Goal: Task Accomplishment & Management: Complete application form

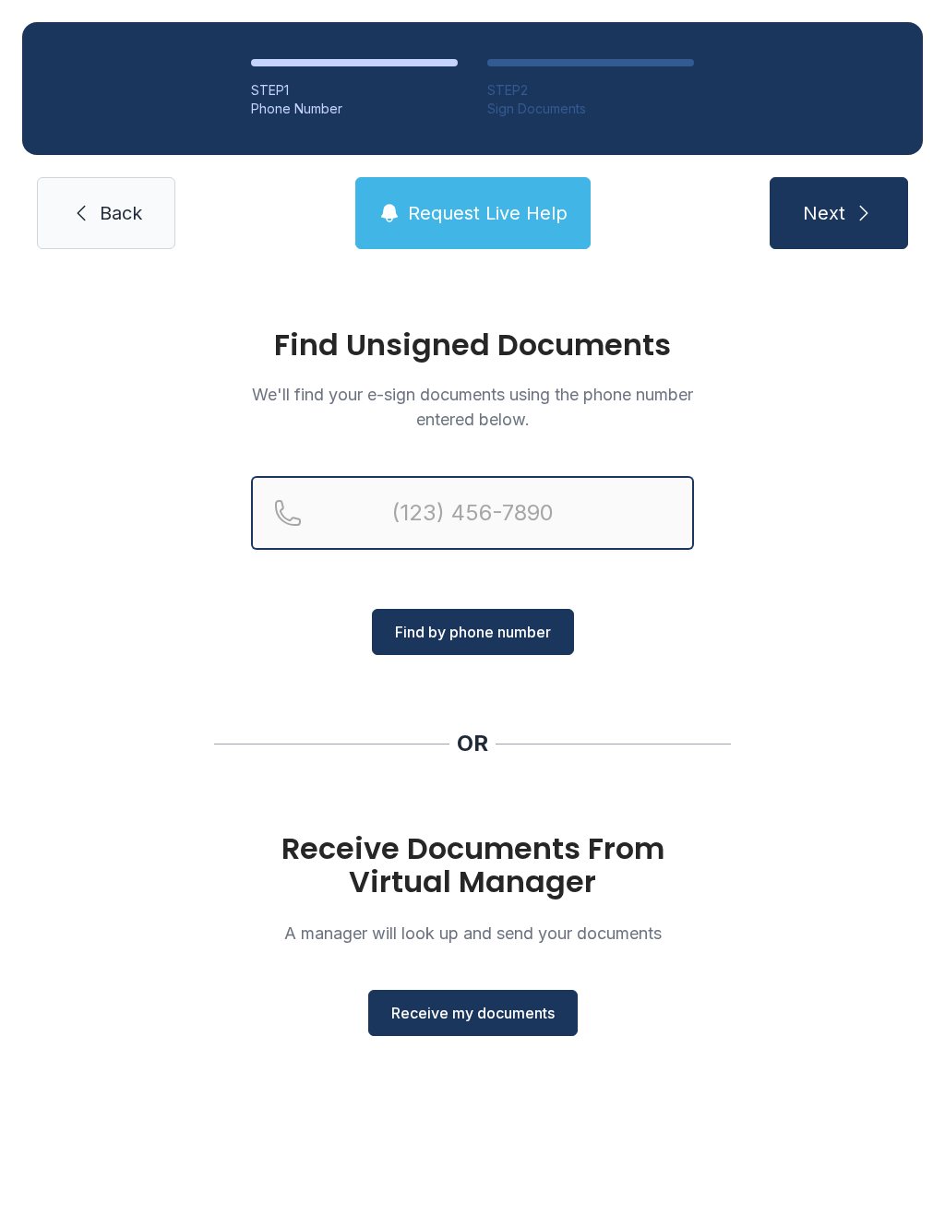
click at [436, 524] on input "Reservation phone number" at bounding box center [472, 513] width 443 height 74
type input "[PHONE_NUMBER]"
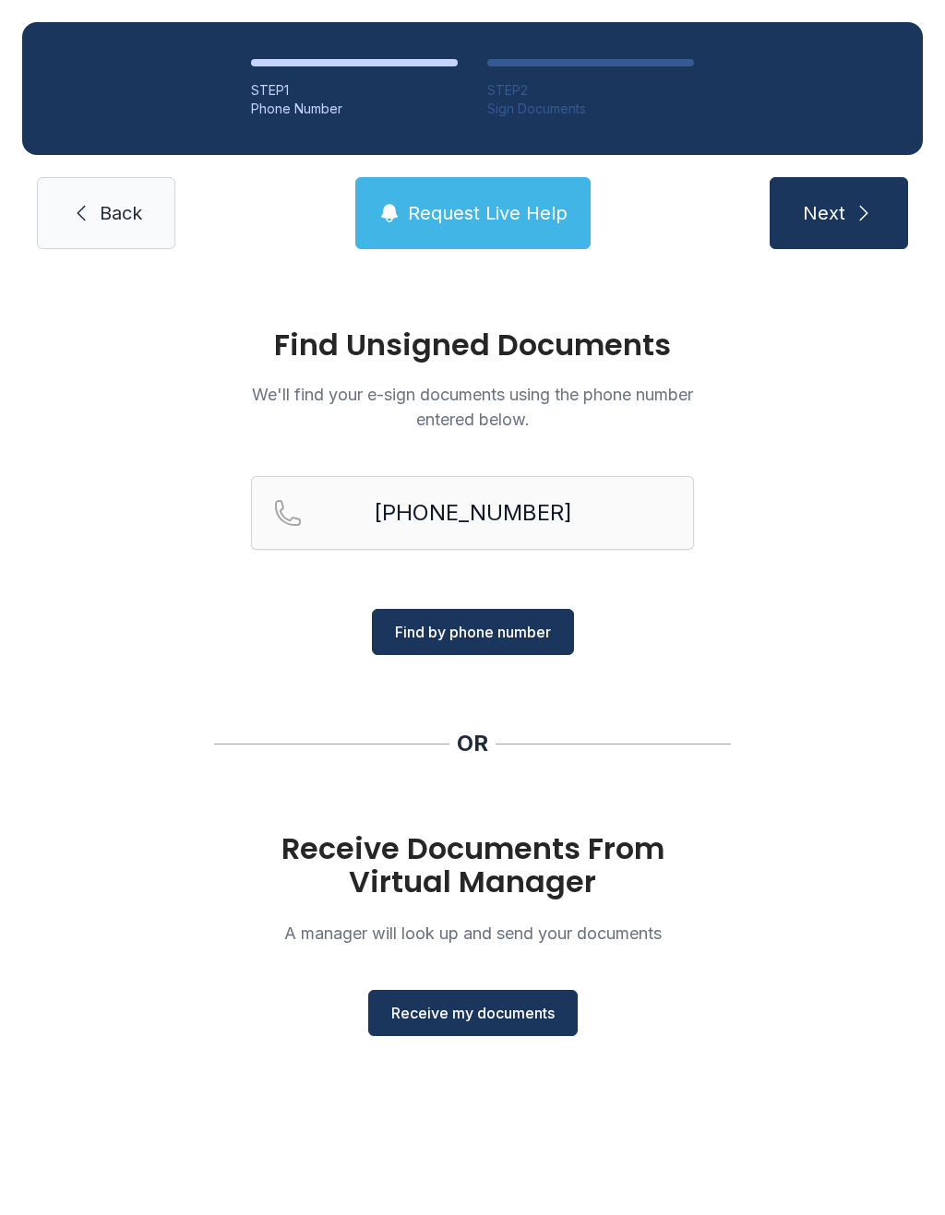
click at [870, 216] on icon "submit" at bounding box center [864, 213] width 22 height 22
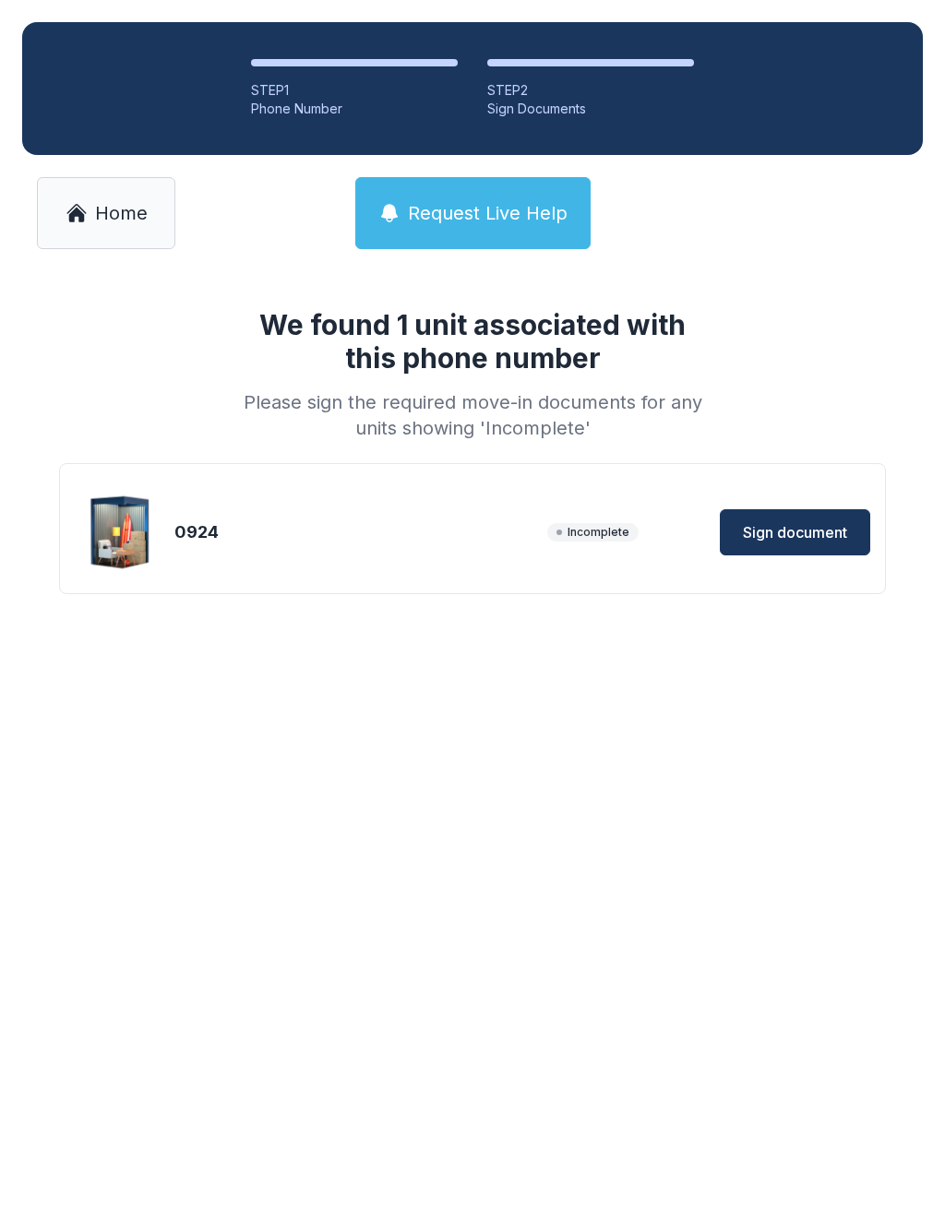
click at [796, 524] on span "Sign document" at bounding box center [795, 532] width 104 height 22
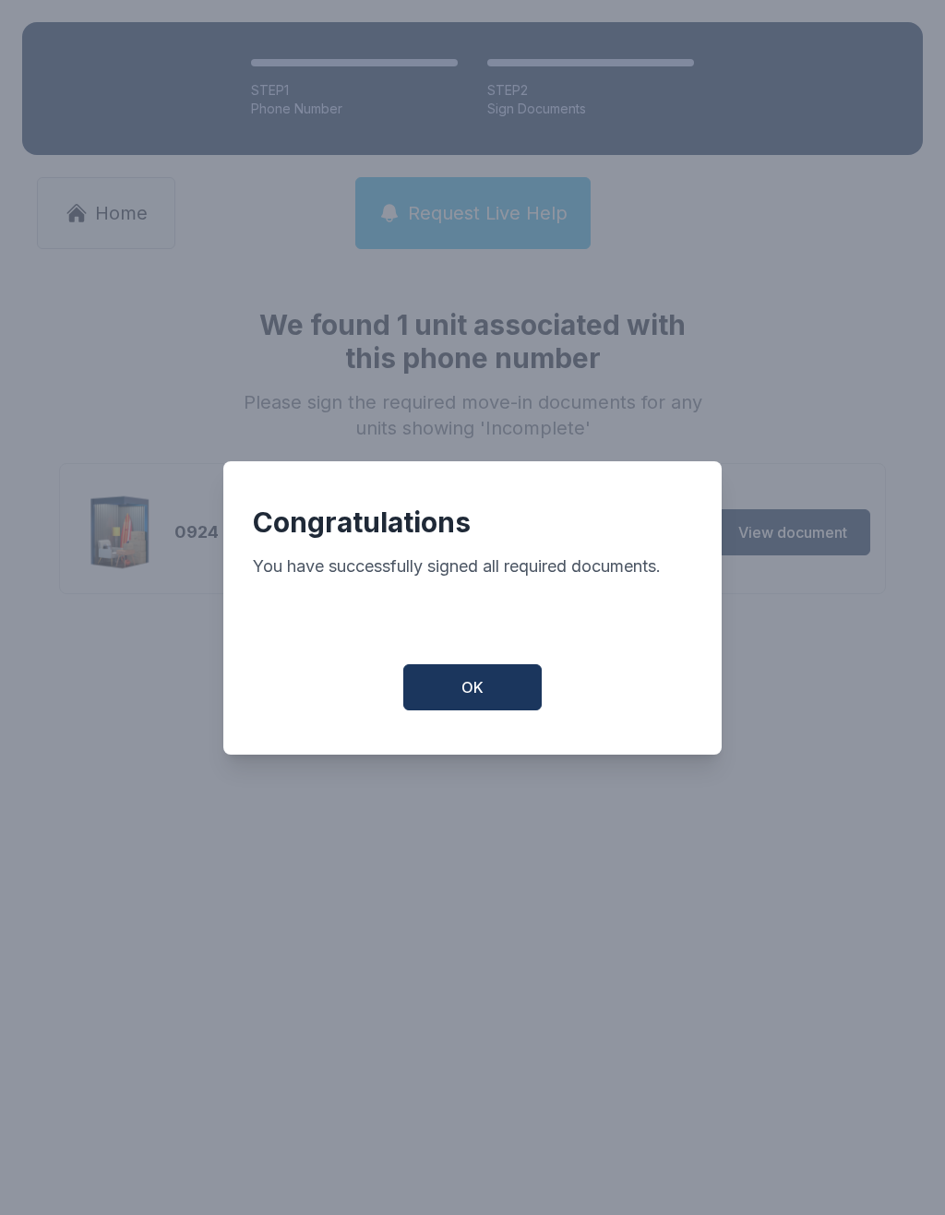
click at [475, 695] on span "OK" at bounding box center [472, 687] width 22 height 22
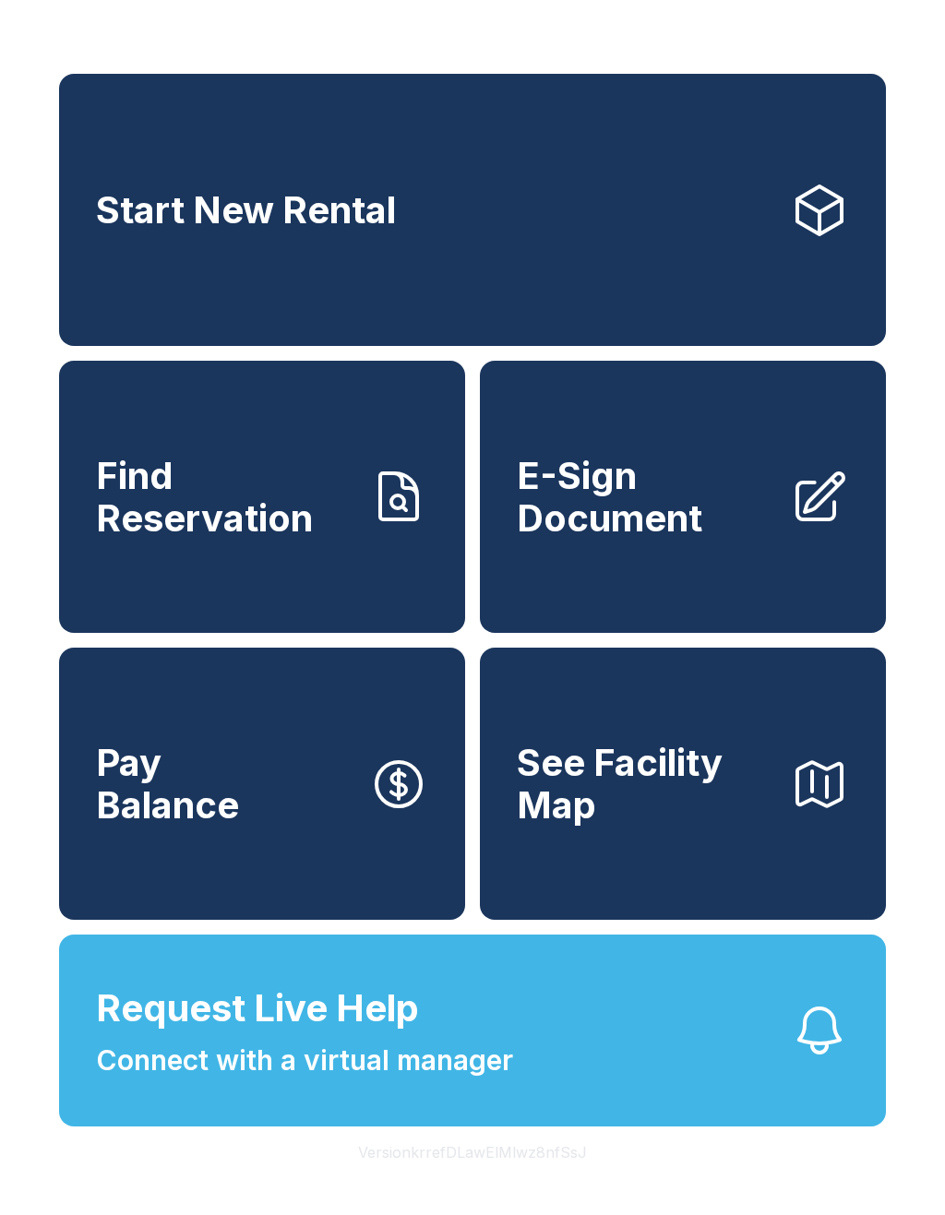
click at [630, 516] on span "E-Sign Document" at bounding box center [646, 497] width 258 height 84
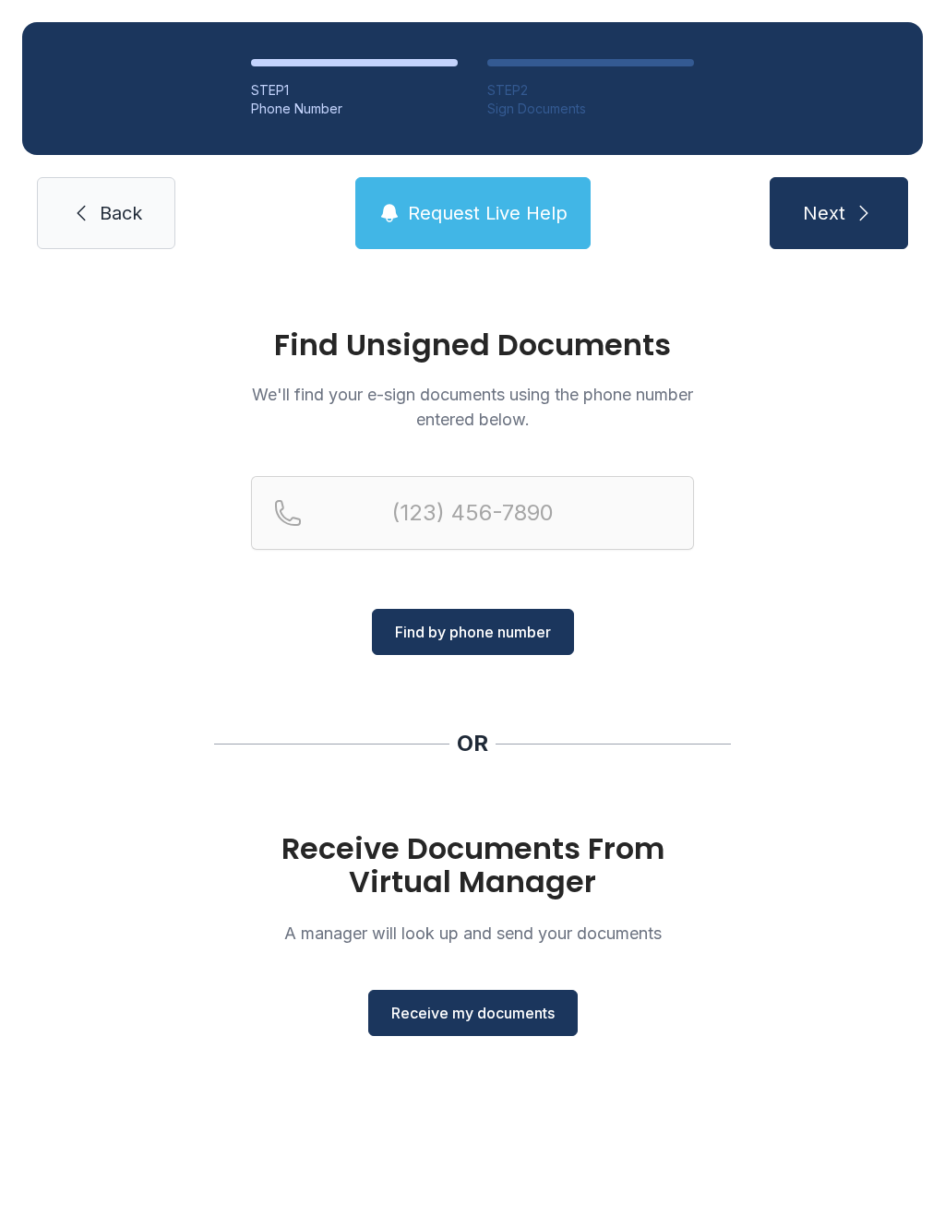
click at [463, 1001] on button "Receive my documents" at bounding box center [472, 1013] width 209 height 46
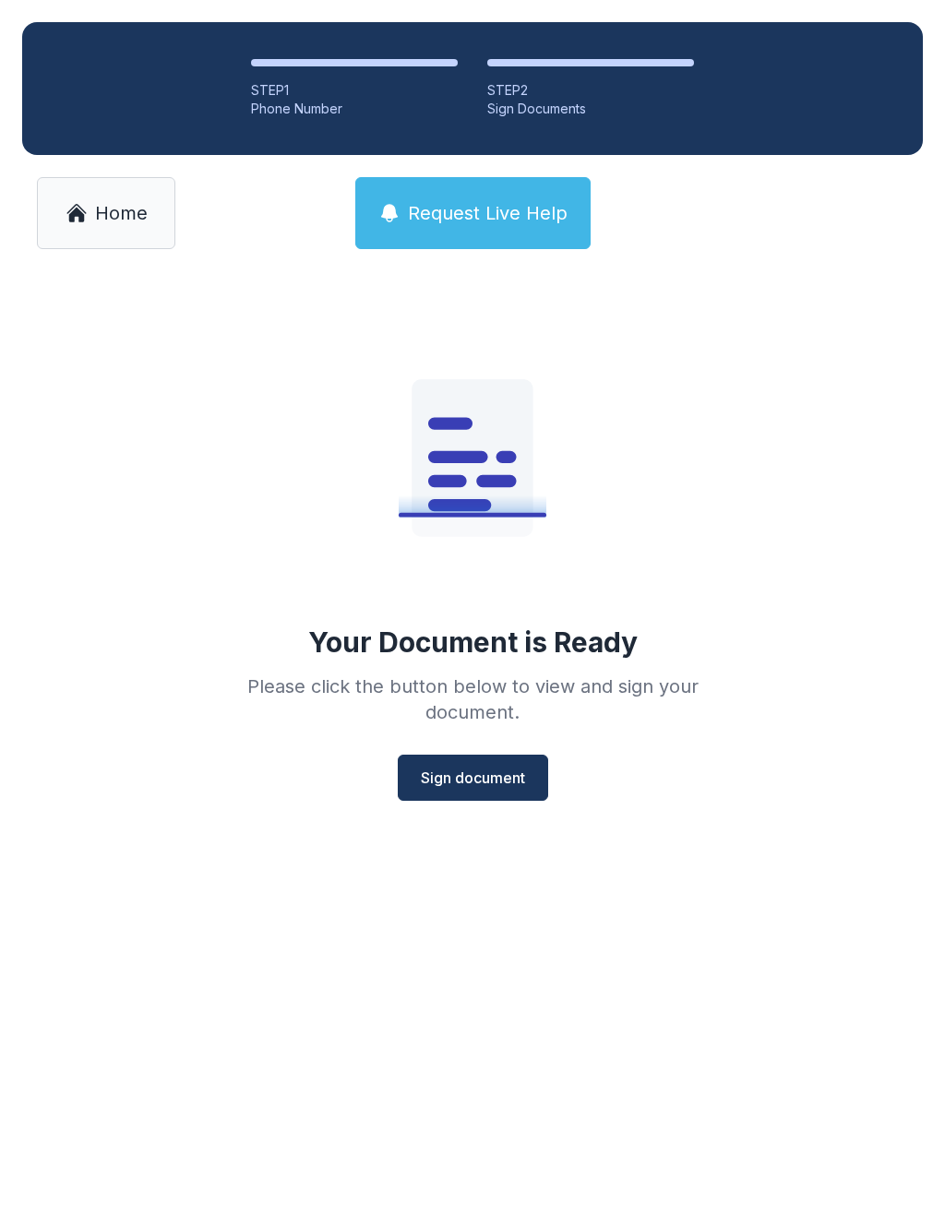
click at [469, 782] on span "Sign document" at bounding box center [473, 778] width 104 height 22
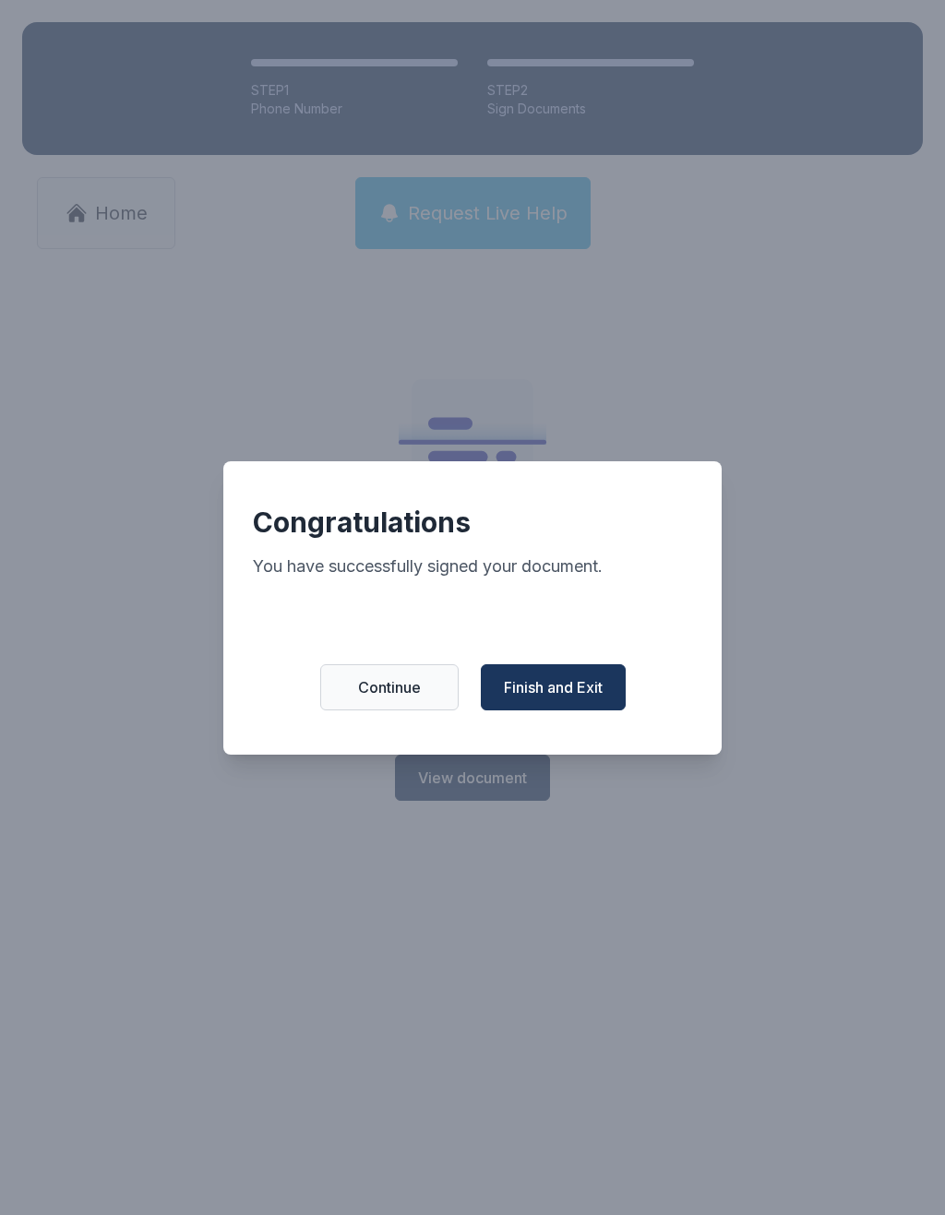
click at [553, 696] on span "Finish and Exit" at bounding box center [553, 687] width 99 height 22
